Goal: Find contact information: Find contact information

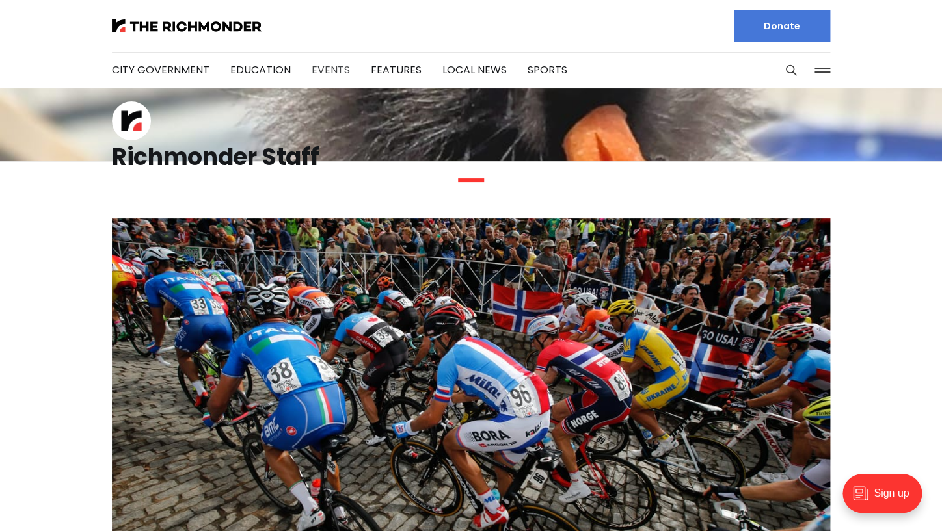
click at [325, 71] on link "Events" at bounding box center [331, 69] width 38 height 15
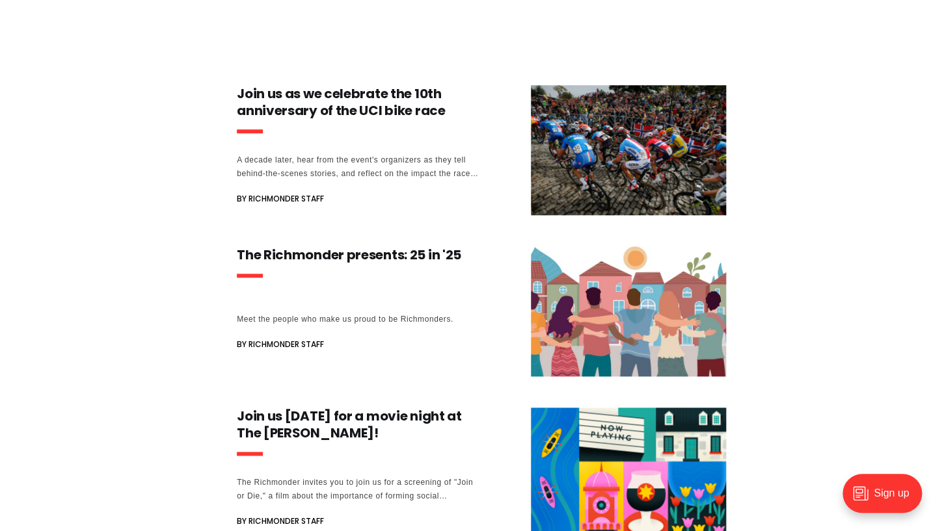
scroll to position [321, 0]
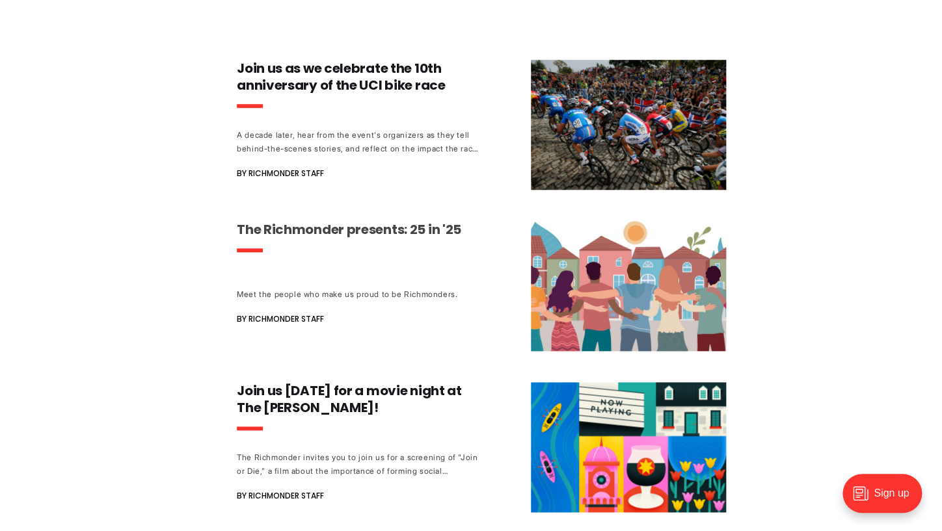
click at [315, 226] on h3 "The Richmonder presents: 25 in '25" at bounding box center [358, 229] width 242 height 17
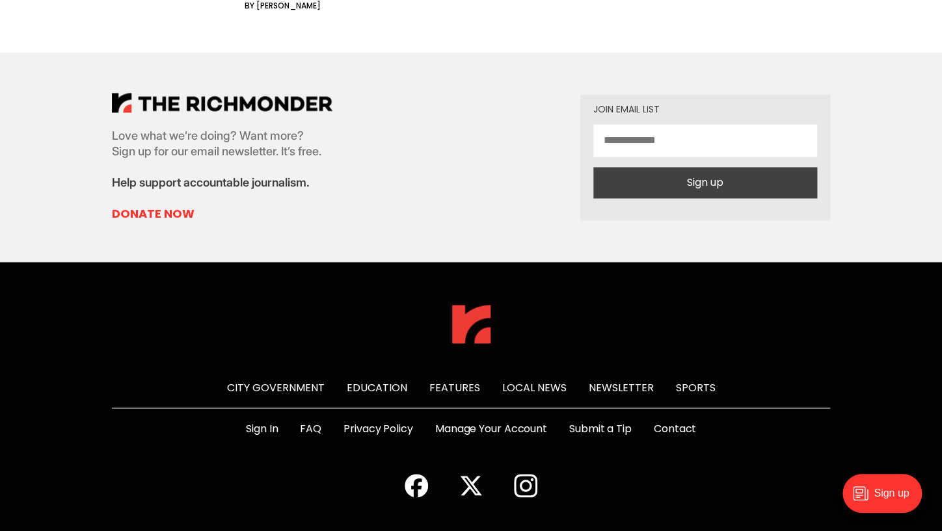
scroll to position [2495, 0]
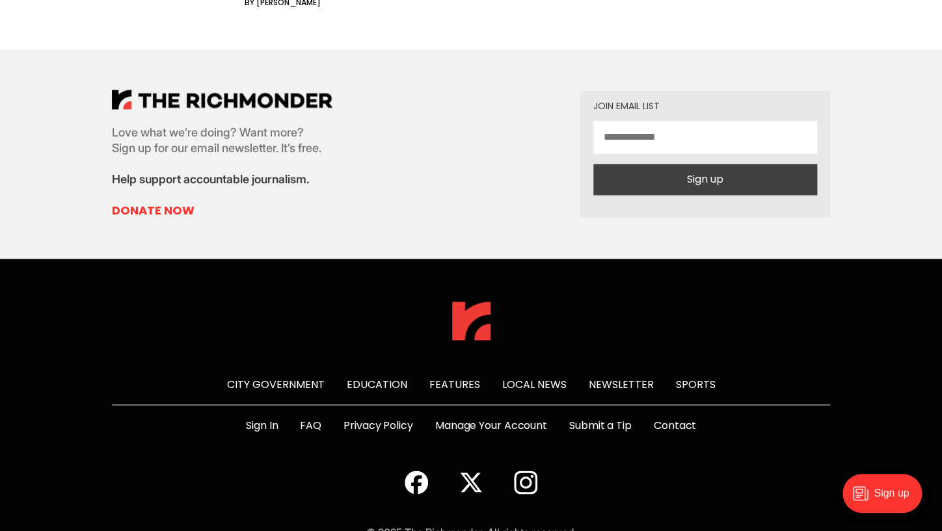
click at [671, 418] on link "Contact" at bounding box center [675, 426] width 42 height 16
